Goal: Information Seeking & Learning: Learn about a topic

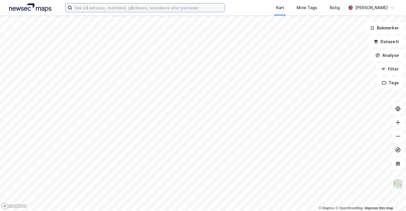
click at [135, 8] on input at bounding box center [148, 7] width 153 height 9
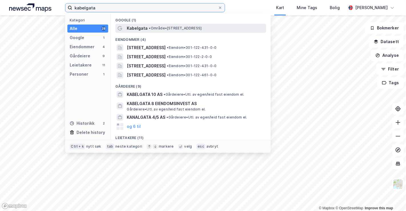
type input "kabelgata"
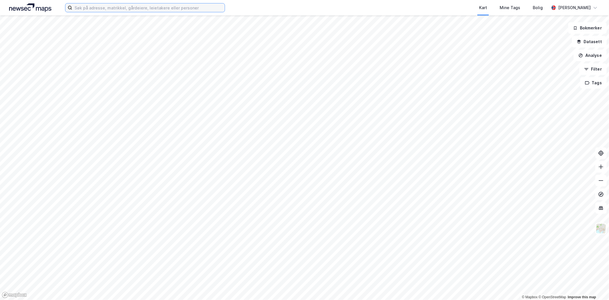
click at [137, 9] on input at bounding box center [148, 7] width 153 height 9
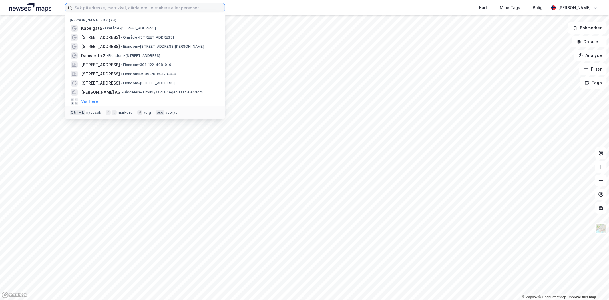
paste input "Engelsminnegata 16"
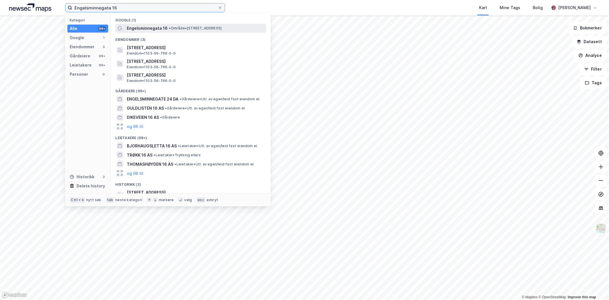
type input "Engelsminnegata 16"
click at [150, 26] on span "Engelsminnegata 16" at bounding box center [147, 28] width 41 height 7
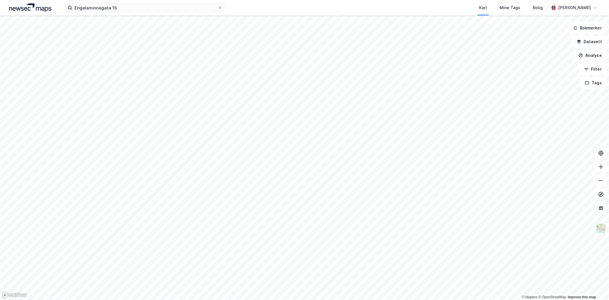
click at [602, 229] on img at bounding box center [601, 228] width 11 height 11
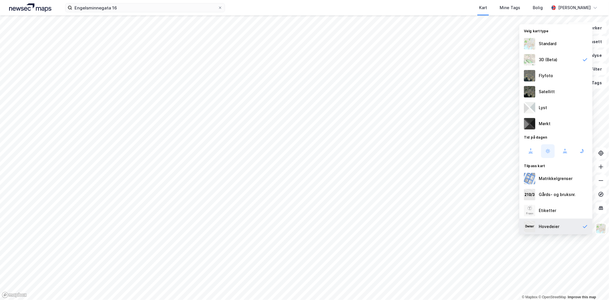
drag, startPoint x: 555, startPoint y: 224, endPoint x: 556, endPoint y: 209, distance: 14.9
click at [556, 224] on div "Hovedeier" at bounding box center [549, 226] width 21 height 7
click at [546, 90] on div "Satellitt" at bounding box center [547, 91] width 16 height 7
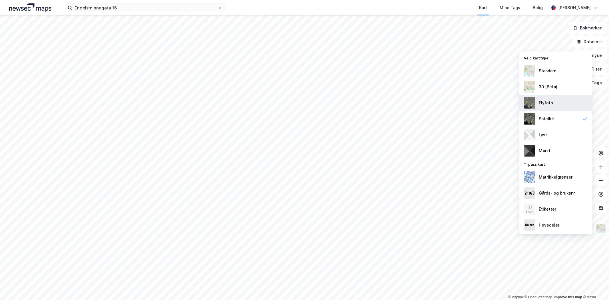
click at [552, 104] on div "Flyfoto" at bounding box center [546, 102] width 14 height 7
click at [552, 116] on div "Satellitt" at bounding box center [547, 118] width 16 height 7
click at [550, 101] on div "Flyfoto" at bounding box center [546, 102] width 14 height 7
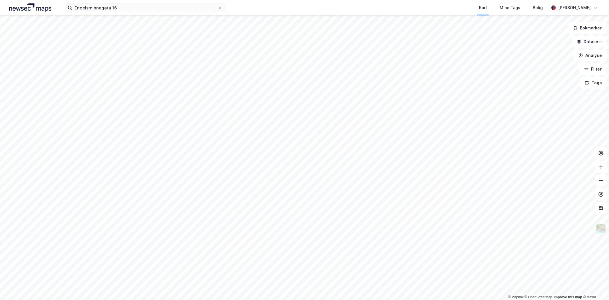
click at [601, 231] on img at bounding box center [601, 228] width 11 height 11
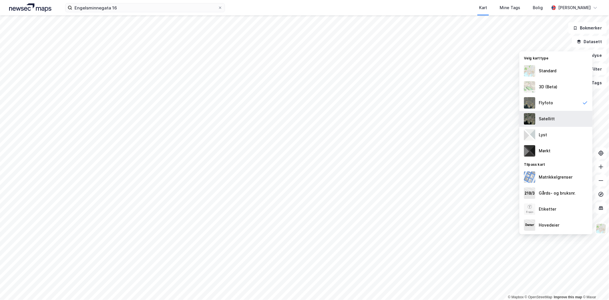
click at [546, 116] on div "Satellitt" at bounding box center [547, 118] width 16 height 7
click at [600, 229] on img at bounding box center [601, 228] width 11 height 11
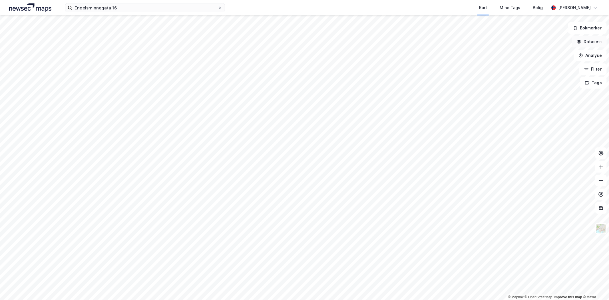
click at [592, 43] on button "Datasett" at bounding box center [589, 41] width 35 height 11
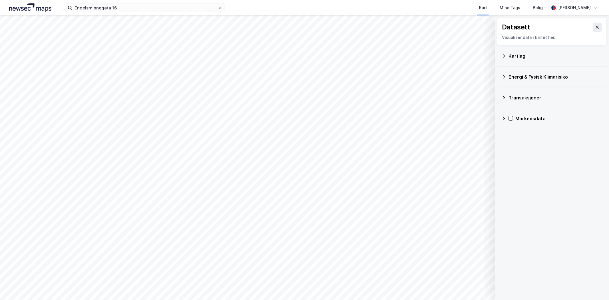
click at [539, 52] on div "Kartlag" at bounding box center [552, 56] width 101 height 14
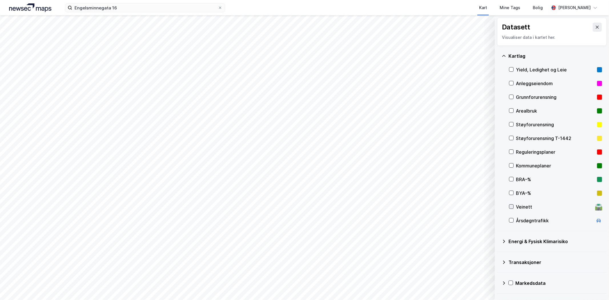
click at [512, 207] on icon at bounding box center [512, 207] width 4 height 4
click at [512, 208] on icon at bounding box center [512, 207] width 4 height 4
click at [512, 221] on icon at bounding box center [512, 220] width 4 height 4
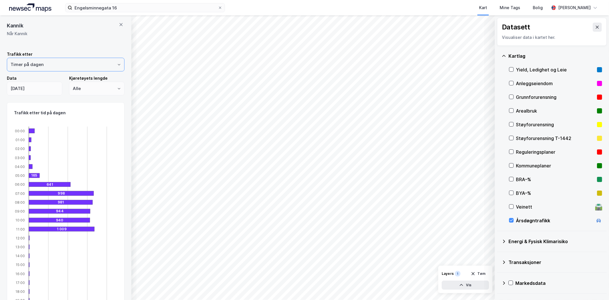
click at [38, 67] on input "Timer på dagen" at bounding box center [65, 64] width 117 height 13
click at [30, 114] on li "År" at bounding box center [63, 119] width 113 height 11
type input "År"
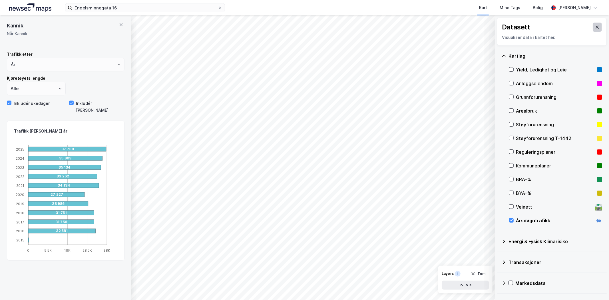
click at [595, 25] on icon at bounding box center [597, 27] width 5 height 5
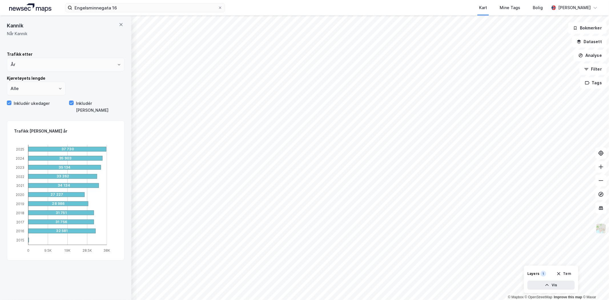
click at [604, 230] on img at bounding box center [601, 228] width 11 height 11
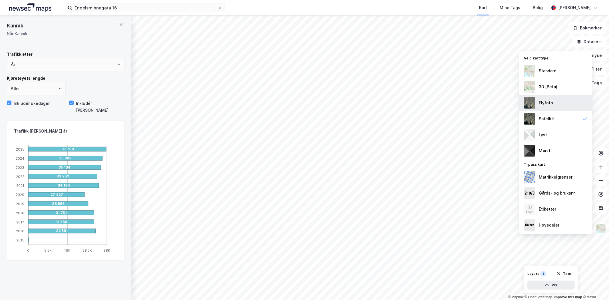
click at [546, 105] on div "Flyfoto" at bounding box center [546, 102] width 14 height 7
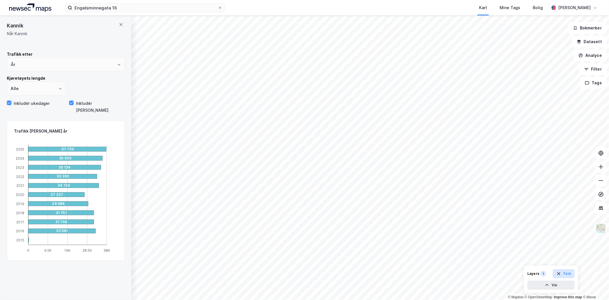
click at [563, 274] on button "Tøm" at bounding box center [564, 273] width 22 height 9
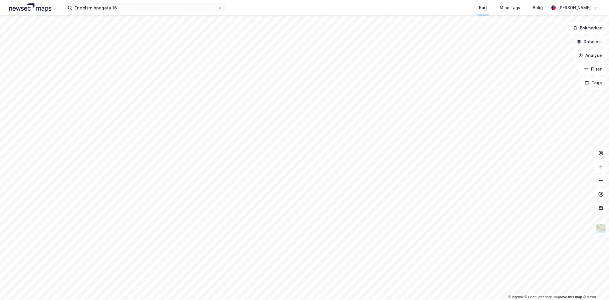
click at [591, 39] on button "Datasett" at bounding box center [589, 41] width 35 height 11
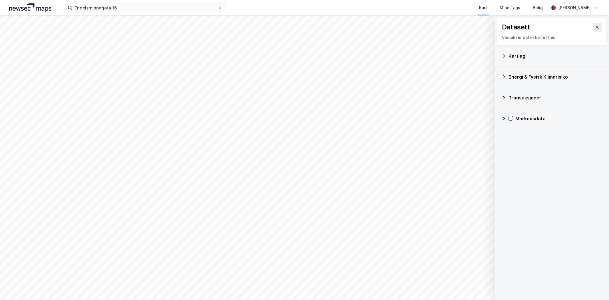
click at [526, 55] on div "Kartlag" at bounding box center [556, 56] width 94 height 7
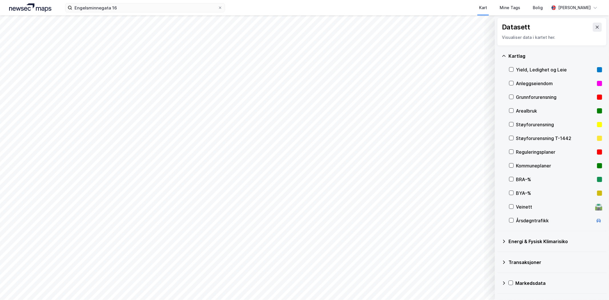
click at [520, 203] on div "Veinett" at bounding box center [554, 206] width 77 height 7
click at [512, 205] on icon at bounding box center [512, 207] width 4 height 4
click at [513, 217] on div "Årsdøgntrafikk" at bounding box center [555, 221] width 93 height 14
click at [510, 221] on icon at bounding box center [512, 220] width 4 height 4
click at [510, 137] on icon at bounding box center [512, 138] width 4 height 4
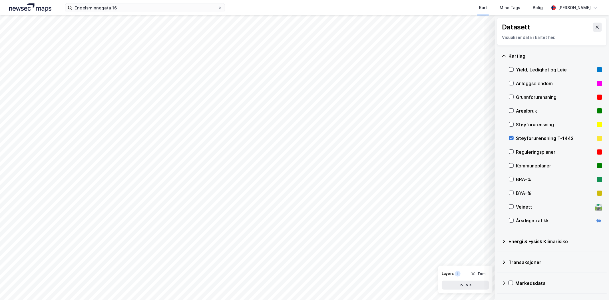
click at [510, 136] on icon at bounding box center [512, 138] width 4 height 4
click at [511, 151] on icon at bounding box center [512, 152] width 4 height 4
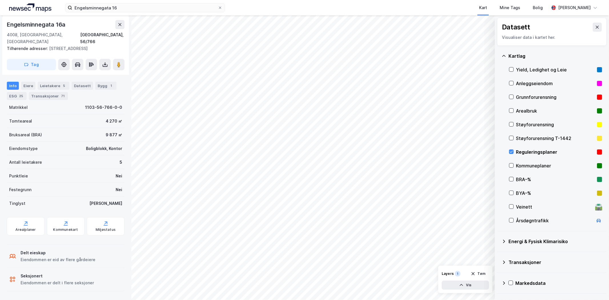
scroll to position [110, 0]
click at [510, 152] on icon at bounding box center [512, 152] width 4 height 4
click at [514, 68] on div at bounding box center [511, 69] width 5 height 5
click at [512, 69] on icon at bounding box center [512, 69] width 4 height 4
click at [514, 260] on div "Transaksjoner" at bounding box center [556, 262] width 94 height 7
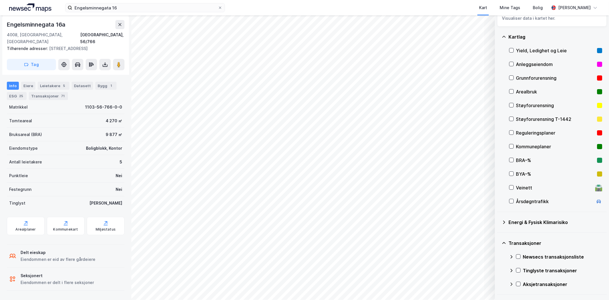
scroll to position [37, 0]
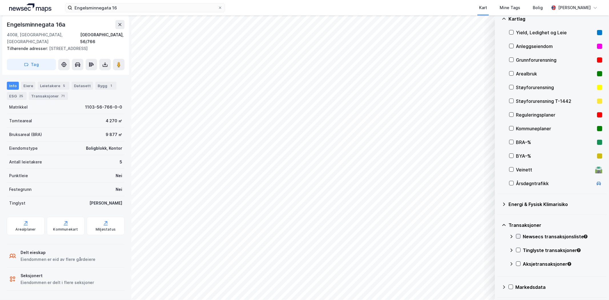
click at [519, 236] on icon at bounding box center [518, 236] width 4 height 4
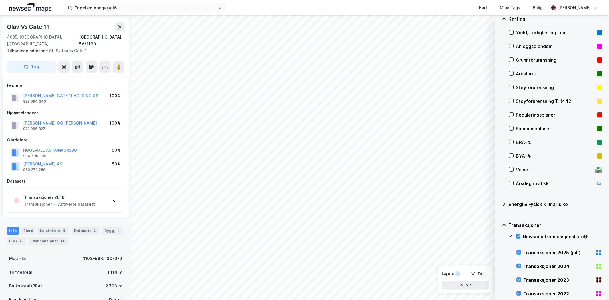
scroll to position [105, 0]
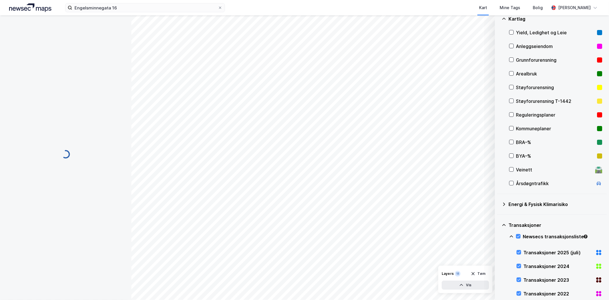
scroll to position [105, 0]
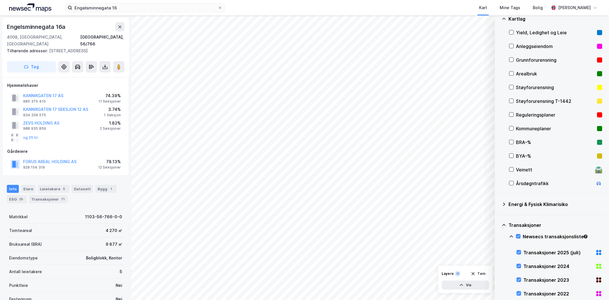
scroll to position [105, 0]
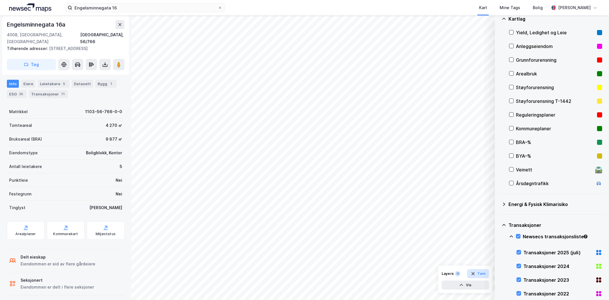
click at [484, 276] on button "Tøm" at bounding box center [478, 273] width 22 height 9
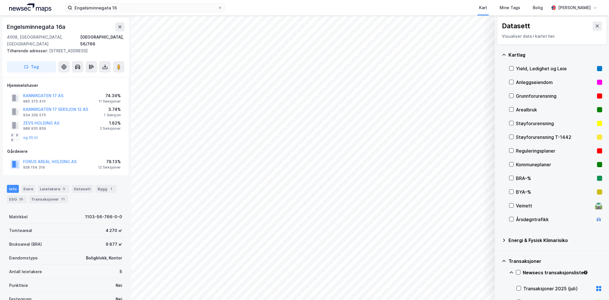
scroll to position [0, 0]
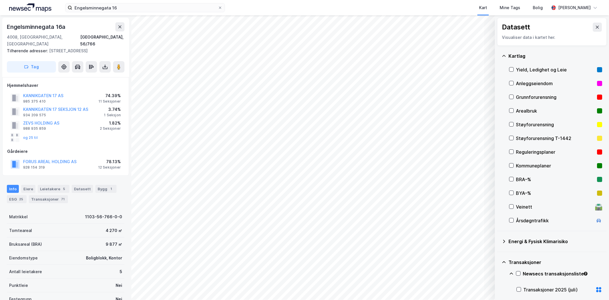
click at [516, 53] on div "Kartlag" at bounding box center [556, 56] width 94 height 7
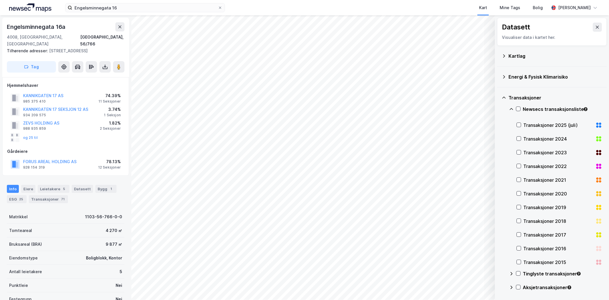
click at [514, 97] on div "Transaksjoner" at bounding box center [556, 97] width 94 height 7
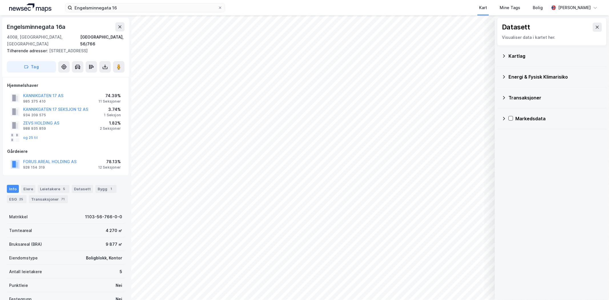
click at [522, 121] on div "Markedsdata" at bounding box center [559, 118] width 87 height 7
click at [529, 160] on div "Prosjekter" at bounding box center [562, 159] width 79 height 7
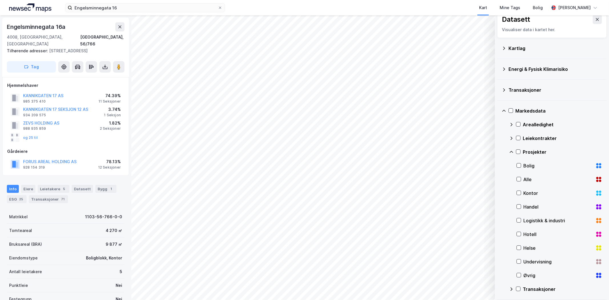
scroll to position [10, 0]
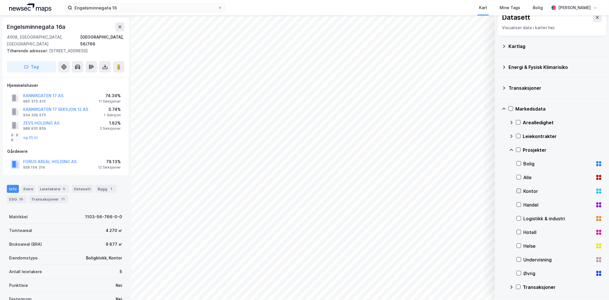
click at [519, 192] on icon at bounding box center [519, 191] width 4 height 4
click at [518, 163] on icon at bounding box center [519, 163] width 4 height 4
click at [518, 178] on icon at bounding box center [519, 177] width 4 height 4
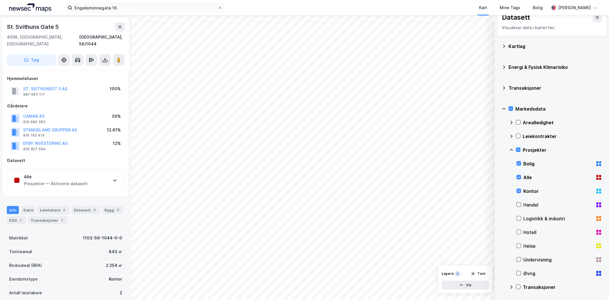
scroll to position [78, 0]
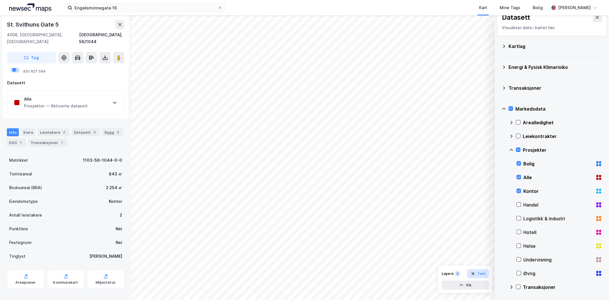
click at [482, 273] on button "Tøm" at bounding box center [478, 273] width 22 height 9
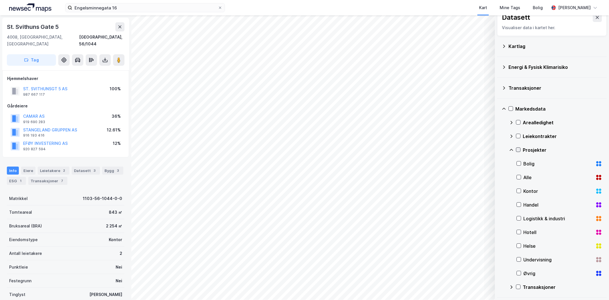
click at [520, 150] on icon at bounding box center [518, 150] width 4 height 4
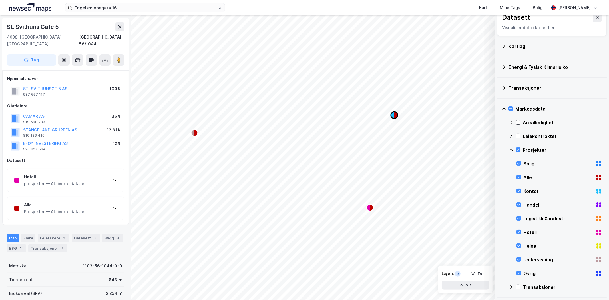
click at [395, 116] on icon "Map marker" at bounding box center [396, 115] width 3 height 7
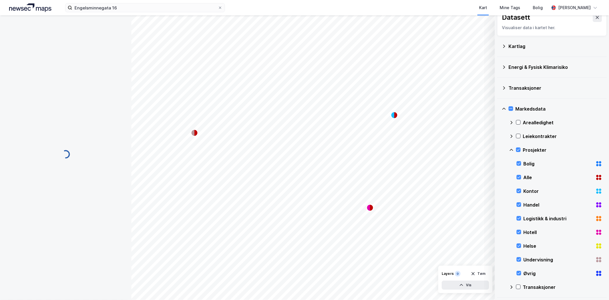
scroll to position [78, 0]
